Goal: Find specific page/section: Find specific page/section

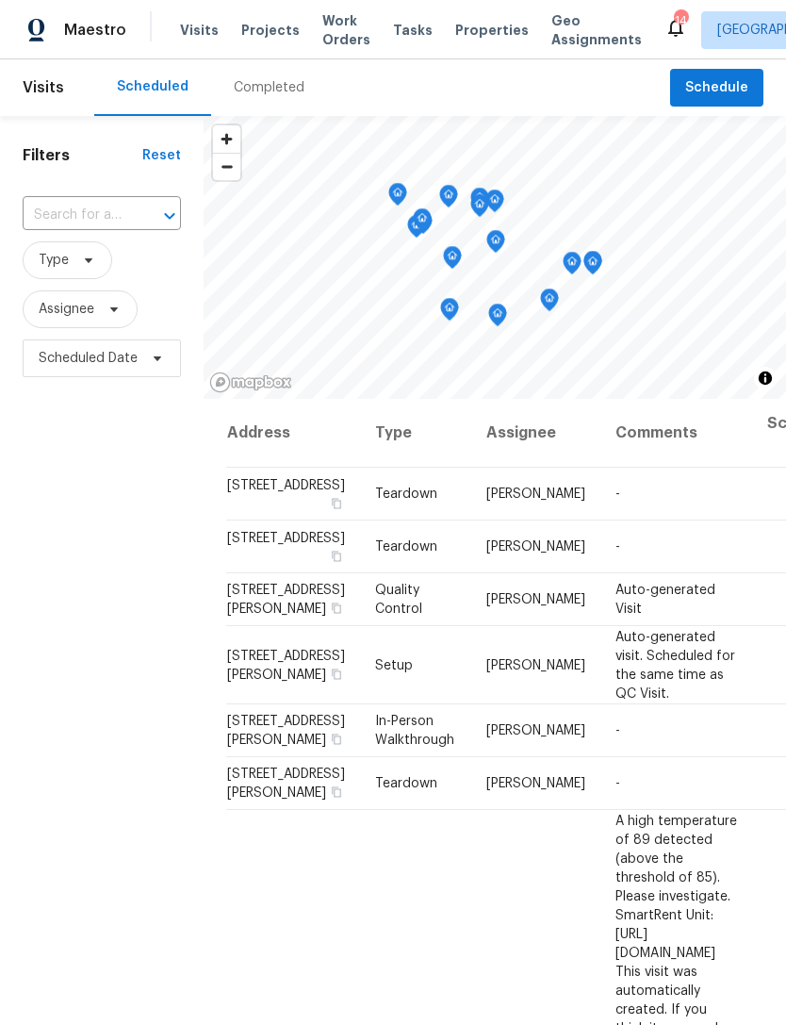
scroll to position [201, 127]
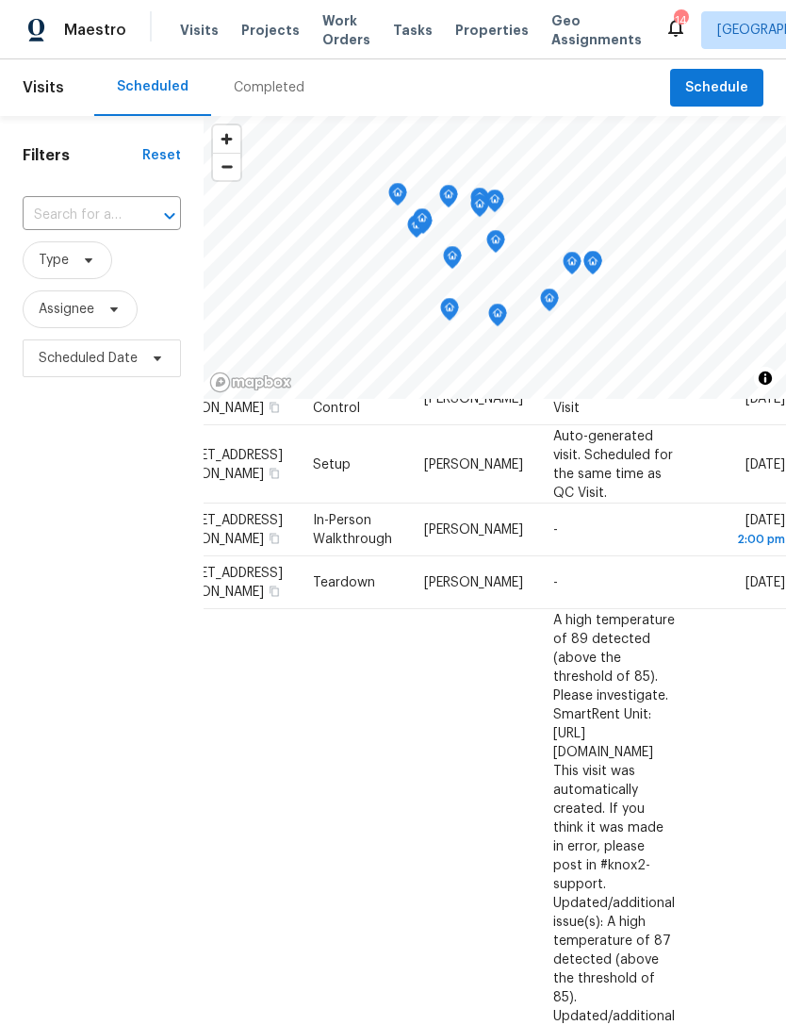
click at [455, 26] on span "Properties" at bounding box center [492, 30] width 74 height 19
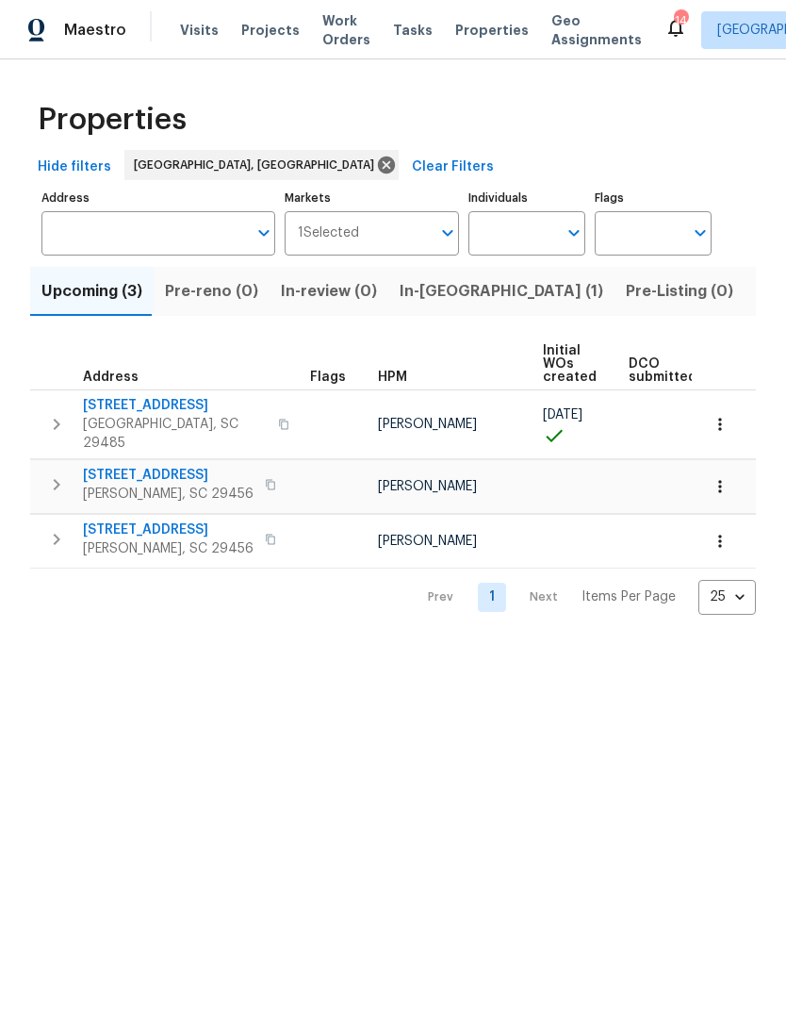
click at [188, 24] on span "Visits" at bounding box center [199, 30] width 39 height 19
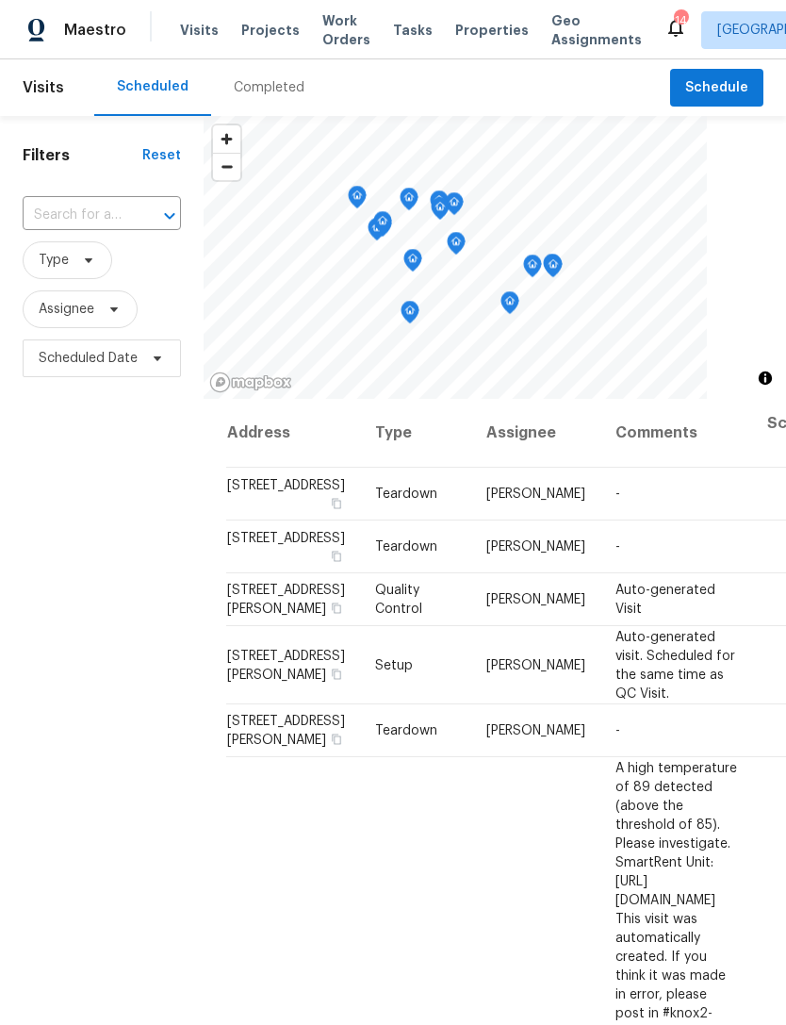
click at [278, 84] on div "Completed" at bounding box center [269, 87] width 71 height 19
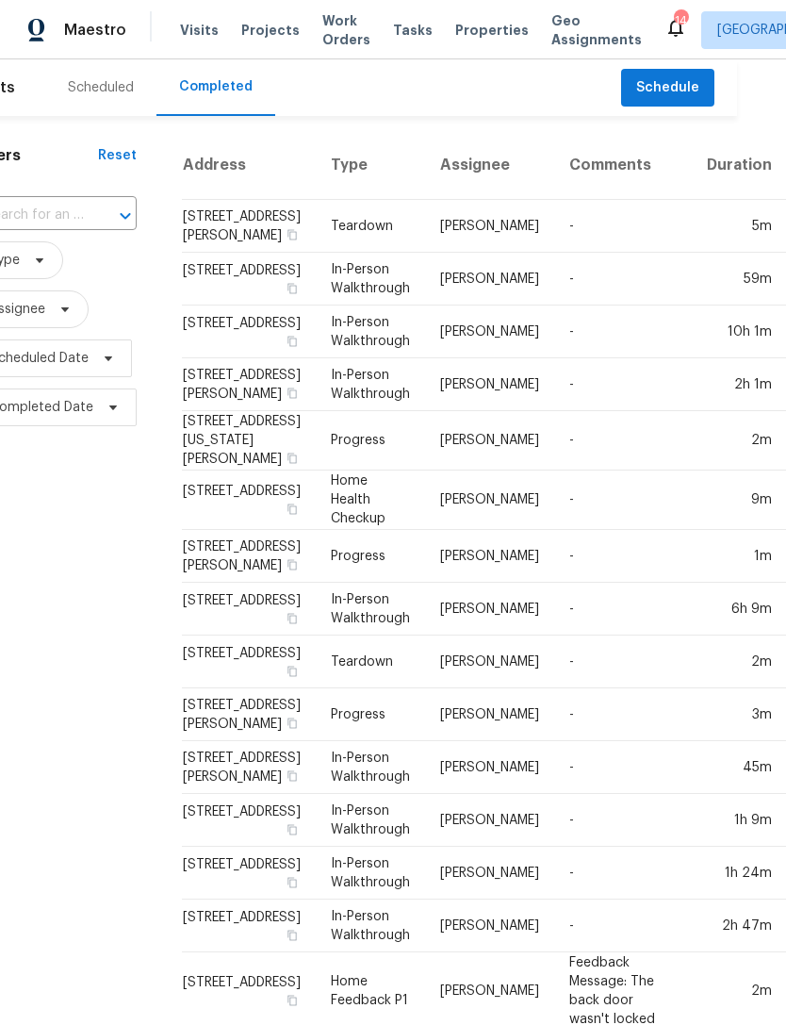
scroll to position [0, 48]
click at [109, 77] on div "Scheduled" at bounding box center [101, 87] width 111 height 57
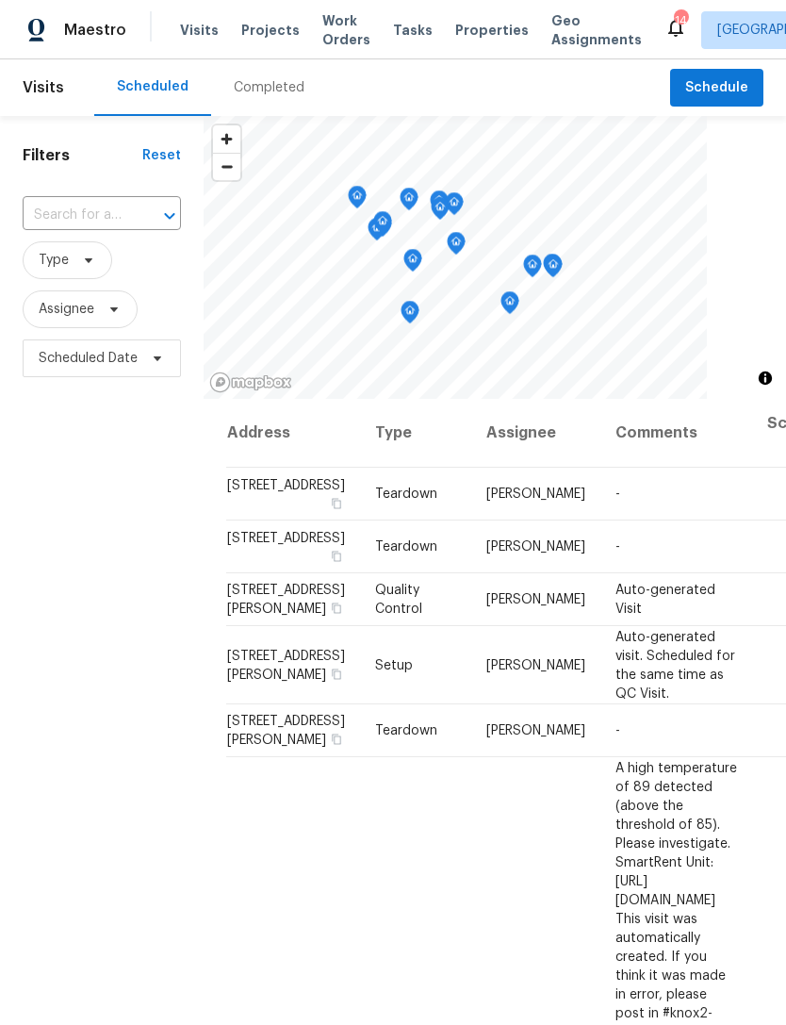
click at [261, 85] on div "Completed" at bounding box center [269, 87] width 71 height 19
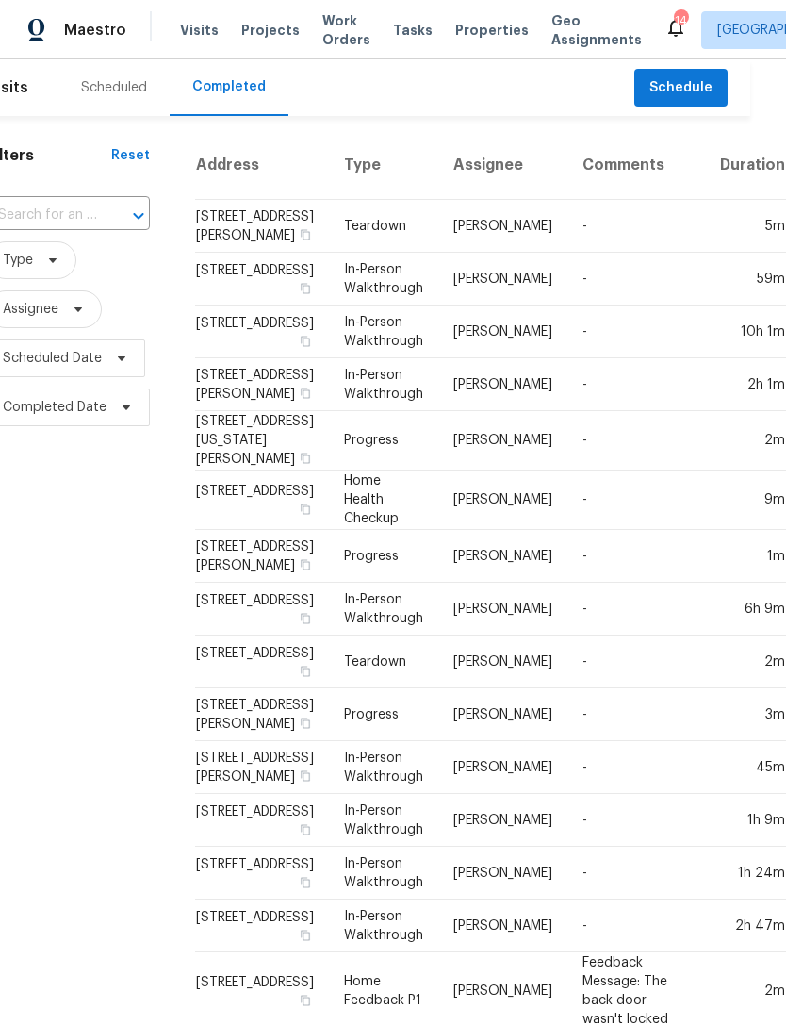
scroll to position [0, 36]
click at [95, 83] on div "Scheduled" at bounding box center [114, 87] width 66 height 19
